Goal: Task Accomplishment & Management: Complete application form

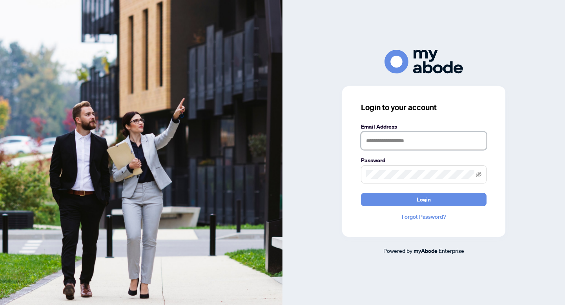
click at [417, 145] on input "text" at bounding box center [424, 141] width 126 height 18
type input "**********"
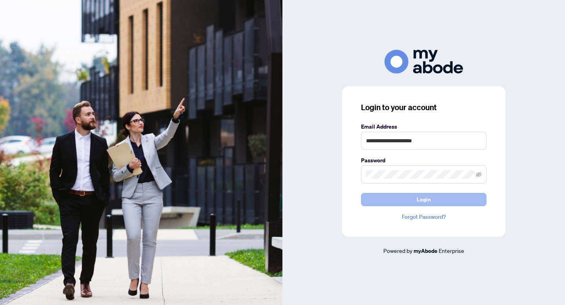
click at [457, 203] on button "Login" at bounding box center [424, 199] width 126 height 13
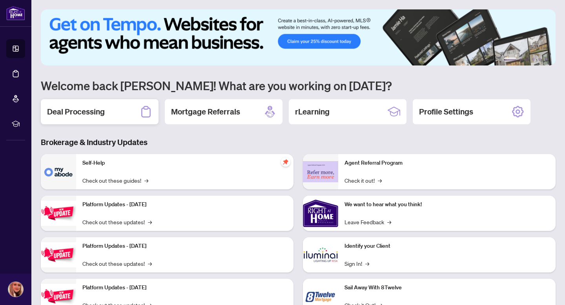
click at [85, 115] on h2 "Deal Processing" at bounding box center [76, 111] width 58 height 11
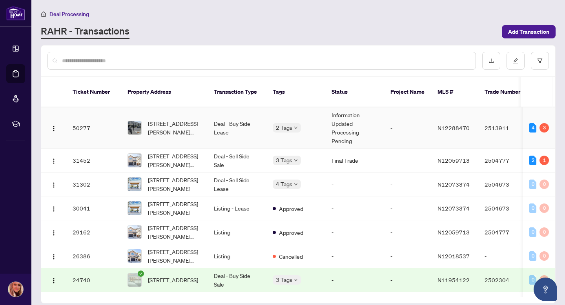
click at [155, 121] on span "[STREET_ADDRESS][PERSON_NAME][PERSON_NAME]" at bounding box center [174, 127] width 53 height 17
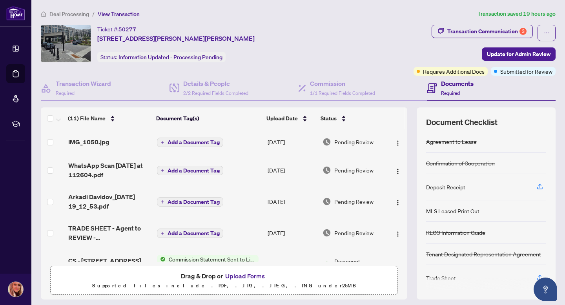
click at [249, 272] on button "Upload Forms" at bounding box center [245, 276] width 44 height 10
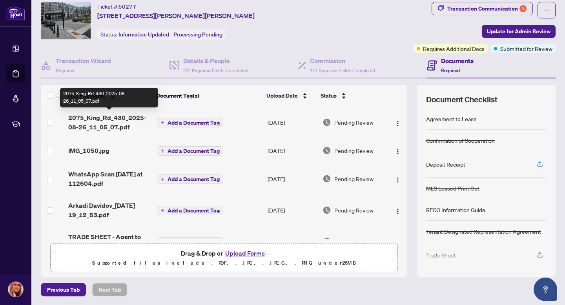
click at [107, 119] on span "2075_King_Rd_430_2025-08-26_11_05_07.pdf" at bounding box center [109, 122] width 82 height 19
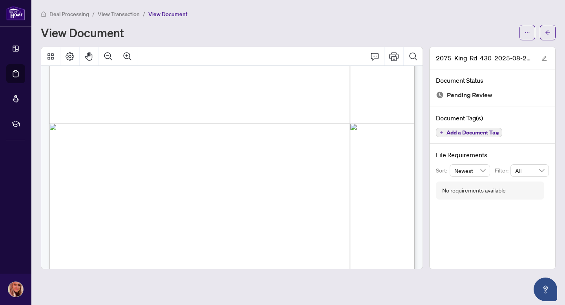
scroll to position [710, 0]
click at [544, 31] on button "button" at bounding box center [548, 33] width 16 height 16
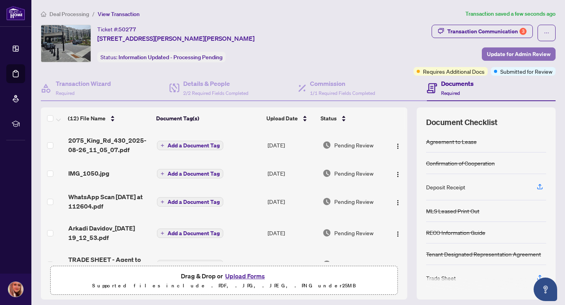
click at [497, 54] on span "Update for Admin Review" at bounding box center [519, 54] width 64 height 13
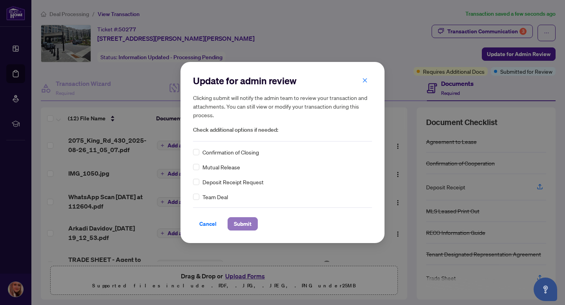
click at [237, 222] on span "Submit" at bounding box center [243, 224] width 18 height 13
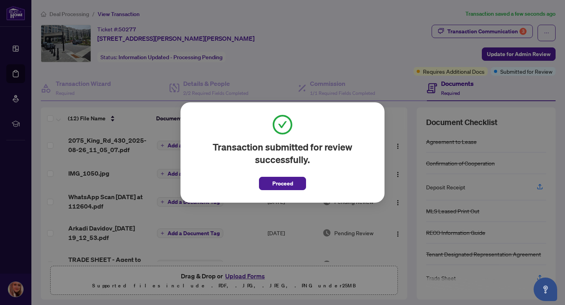
click at [274, 195] on div "Transaction submitted for review successfully. Proceed Cancel OK" at bounding box center [282, 152] width 204 height 100
click at [276, 188] on span "Proceed" at bounding box center [282, 183] width 21 height 13
